Goal: Information Seeking & Learning: Learn about a topic

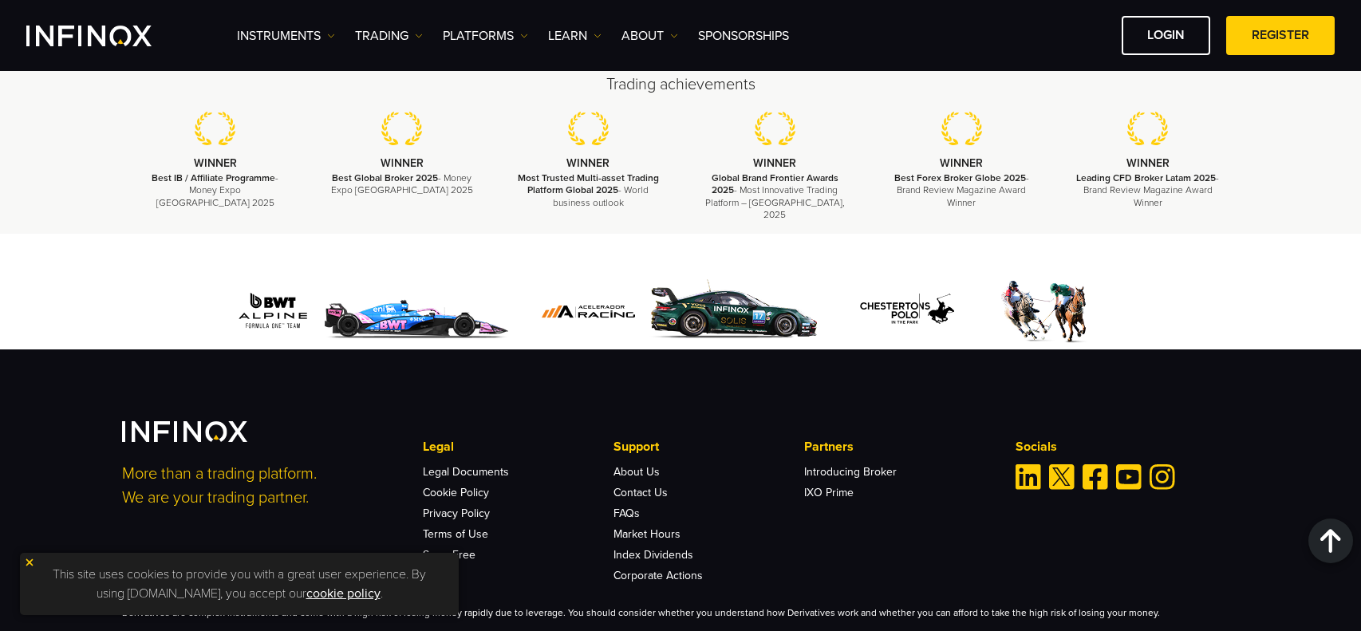
scroll to position [4787, 0]
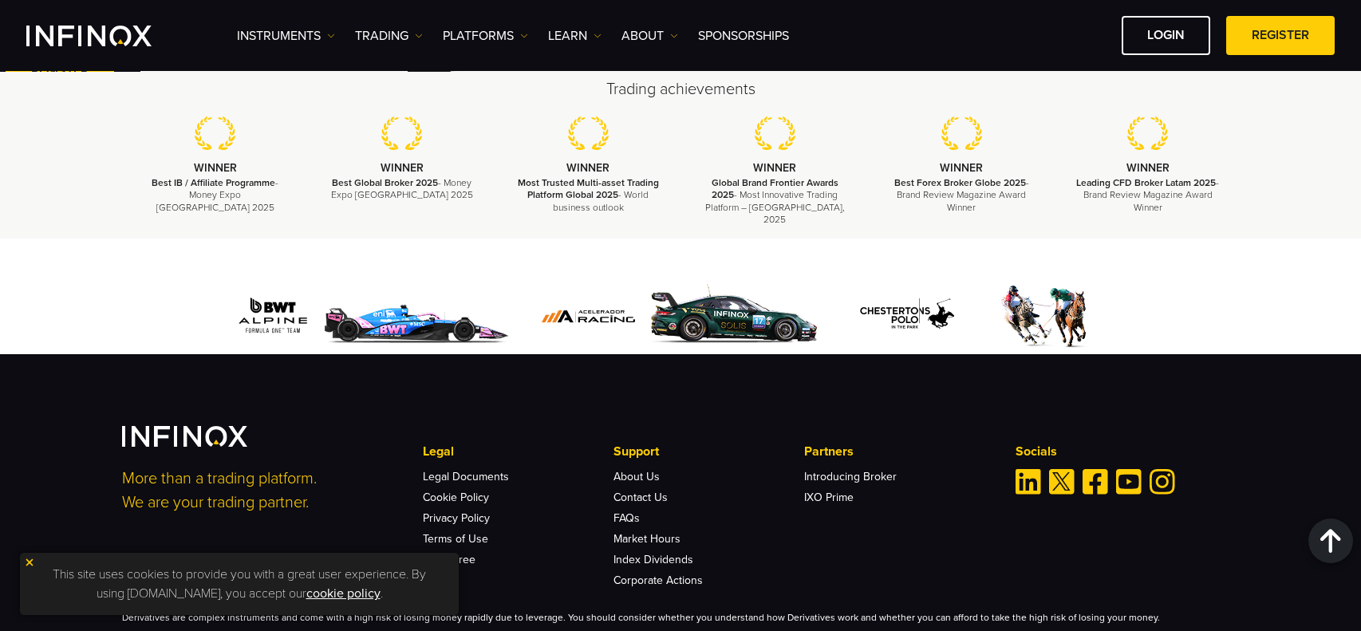
click at [457, 483] on li "Cookie Policy" at bounding box center [518, 493] width 190 height 21
click at [447, 470] on link "Legal Documents" at bounding box center [466, 477] width 86 height 14
click at [471, 511] on link "Privacy Policy" at bounding box center [456, 518] width 67 height 14
click at [468, 532] on link "Terms of Use" at bounding box center [455, 539] width 65 height 14
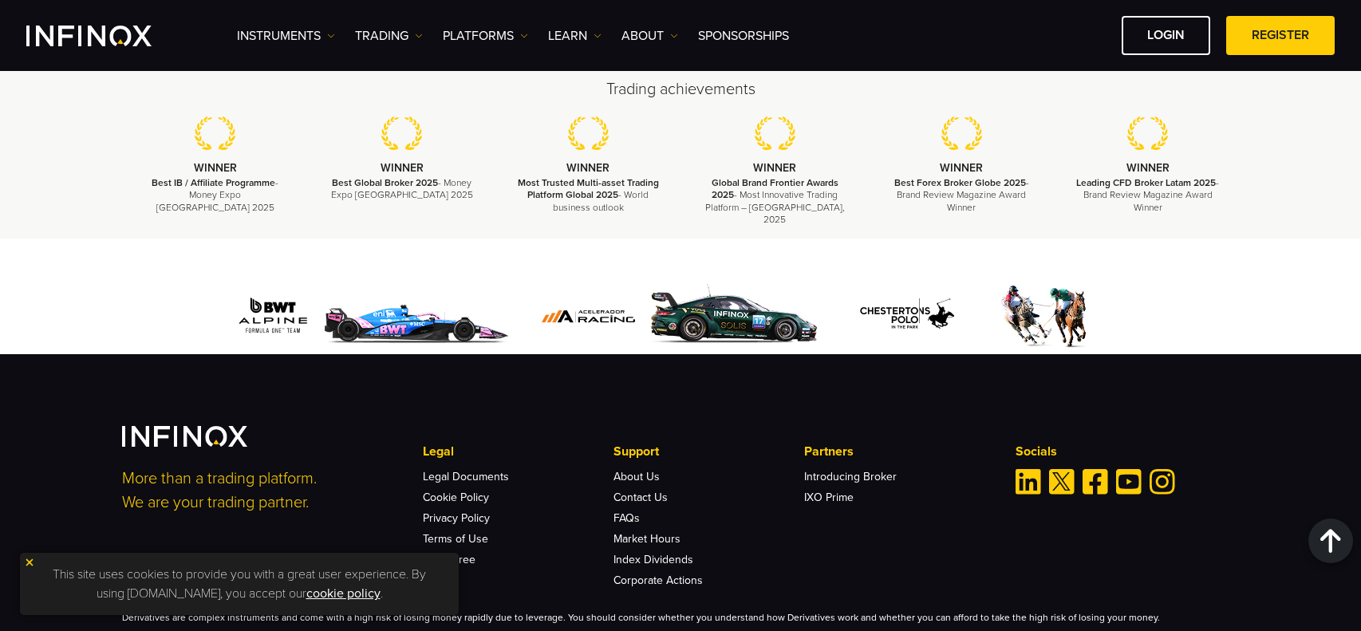
click at [34, 562] on img at bounding box center [29, 562] width 11 height 11
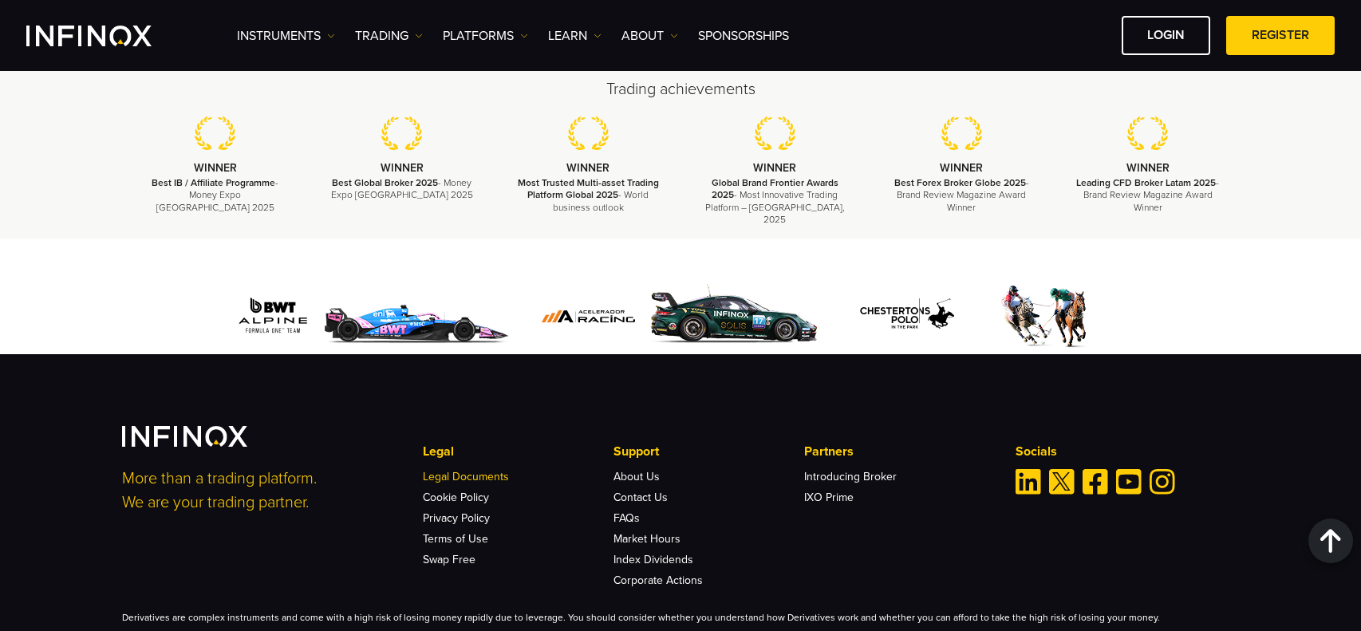
click at [467, 470] on link "Legal Documents" at bounding box center [466, 477] width 86 height 14
click at [454, 532] on link "Terms of Use" at bounding box center [455, 539] width 65 height 14
click at [455, 511] on link "Privacy Policy" at bounding box center [456, 518] width 67 height 14
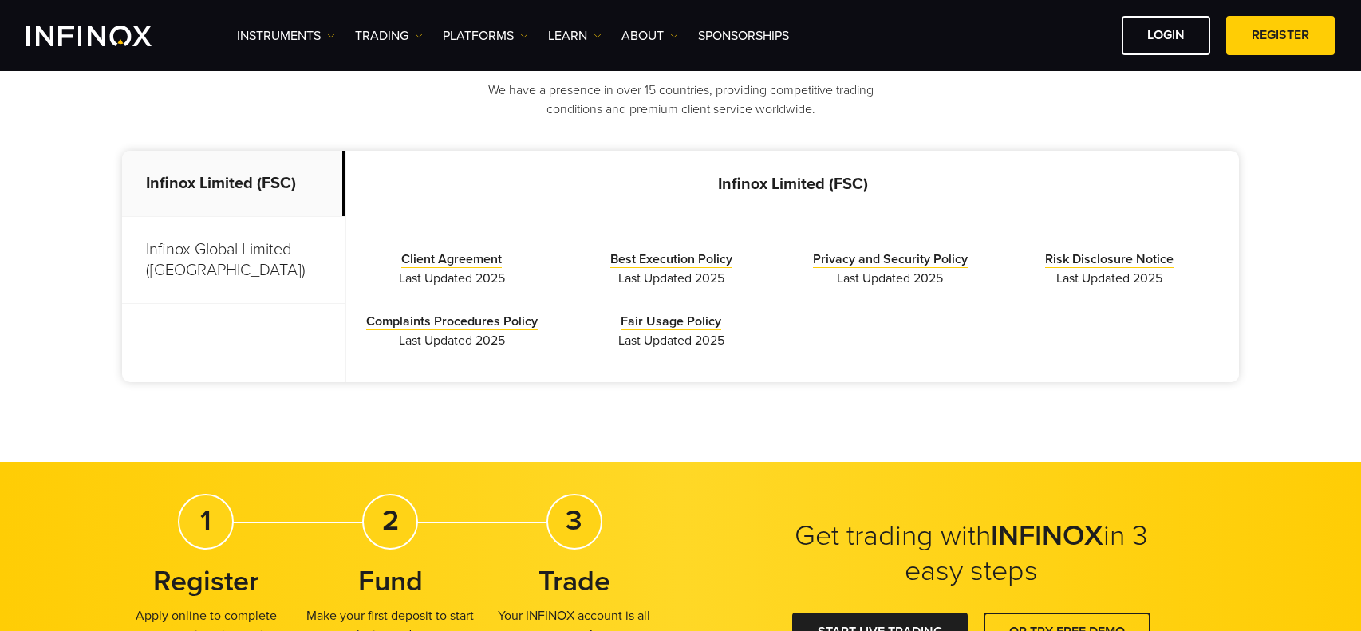
click at [322, 256] on p "Infinox Global Limited ([GEOGRAPHIC_DATA])" at bounding box center [233, 260] width 223 height 87
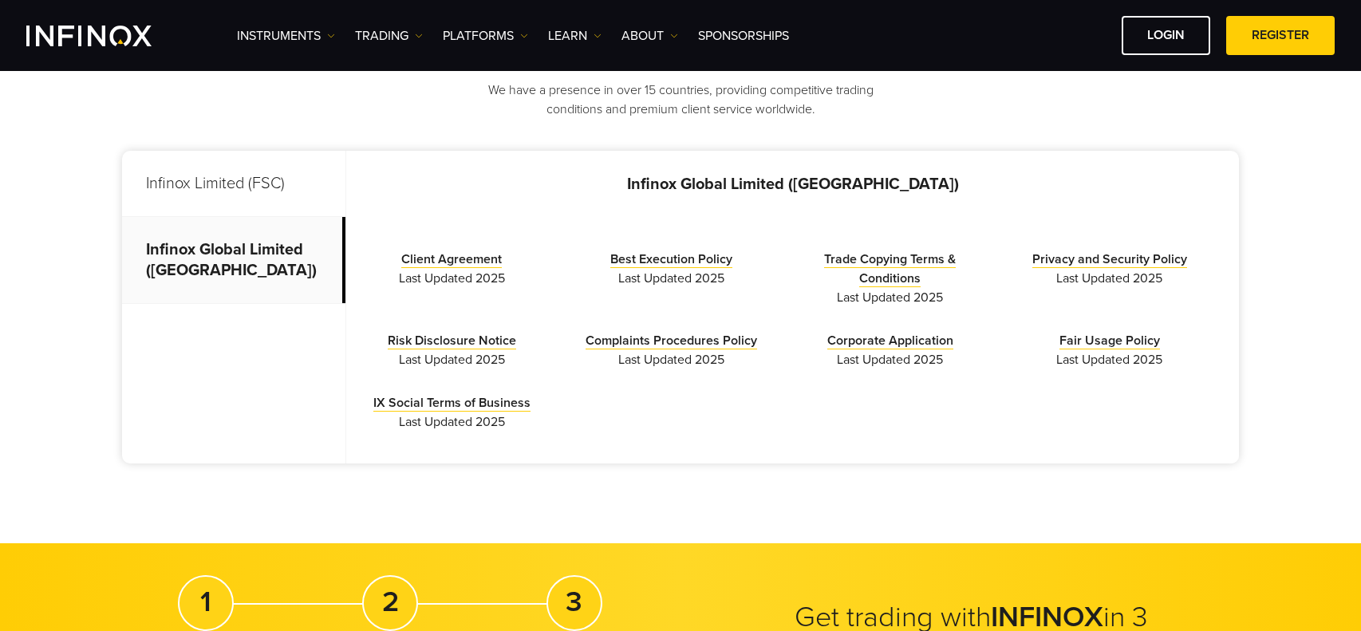
click at [322, 256] on p "Infinox Global Limited ([GEOGRAPHIC_DATA])" at bounding box center [233, 260] width 223 height 87
copy div "Infinox Global Limited (Anguilla) Infinox Limited (FSC) Client Agreement Last U…"
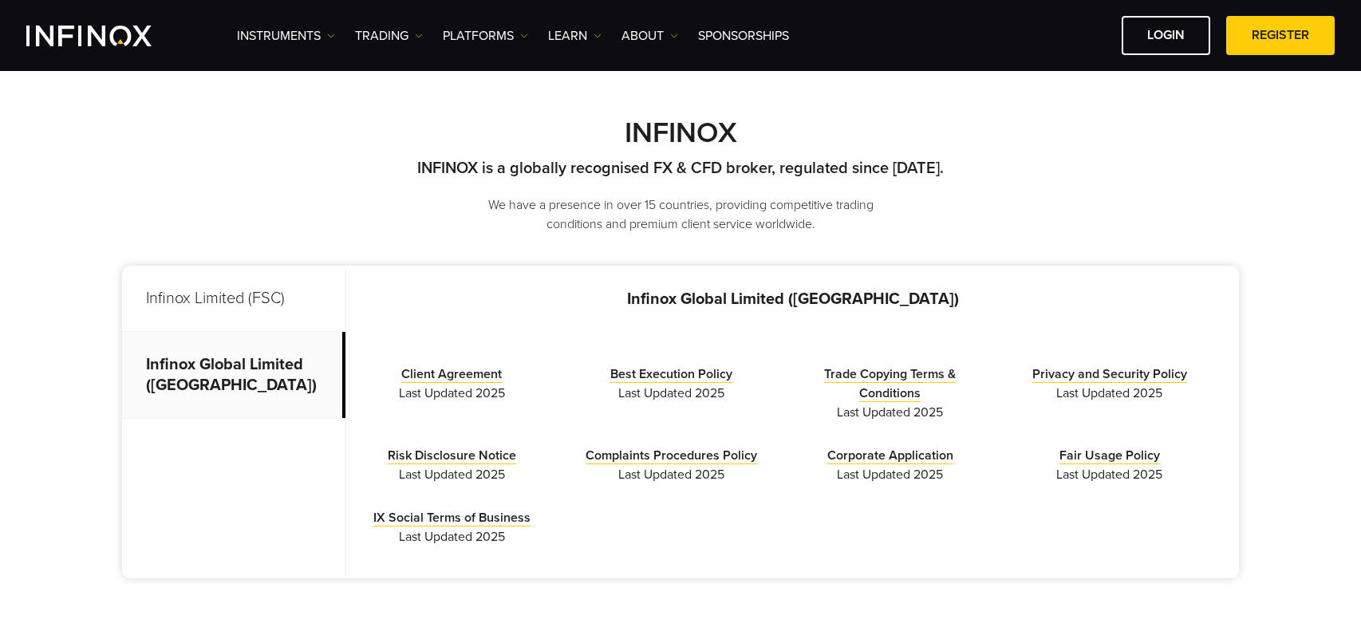
scroll to position [356, 0]
